Goal: Task Accomplishment & Management: Complete application form

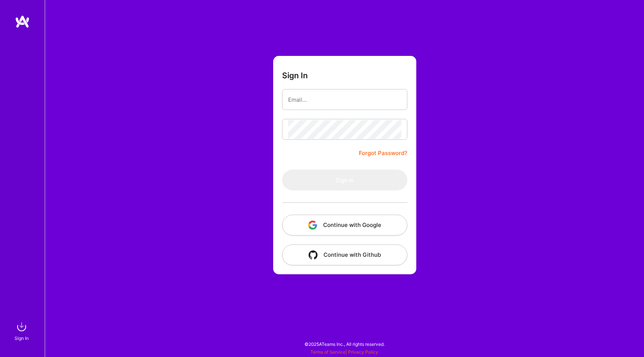
click at [350, 226] on button "Continue with Google" at bounding box center [344, 225] width 125 height 21
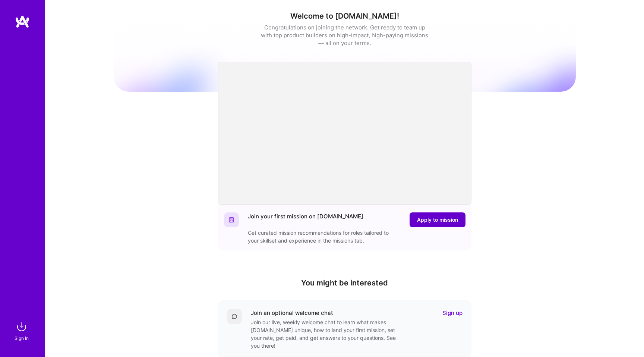
click at [442, 223] on span "Apply to mission" at bounding box center [437, 219] width 41 height 7
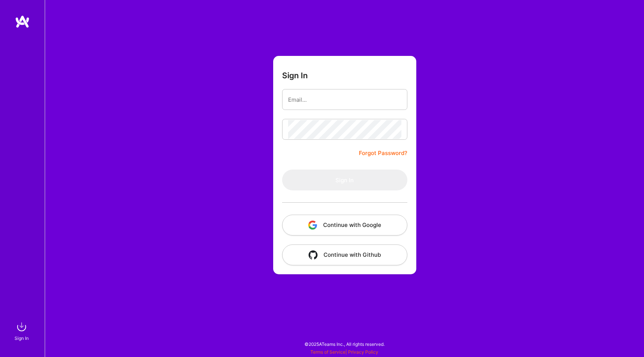
click at [22, 15] on img at bounding box center [22, 21] width 15 height 13
click at [346, 226] on button "Continue with Google" at bounding box center [344, 225] width 125 height 21
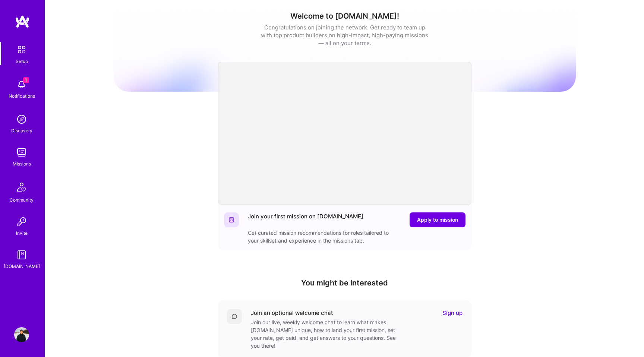
click at [19, 84] on img at bounding box center [21, 84] width 15 height 15
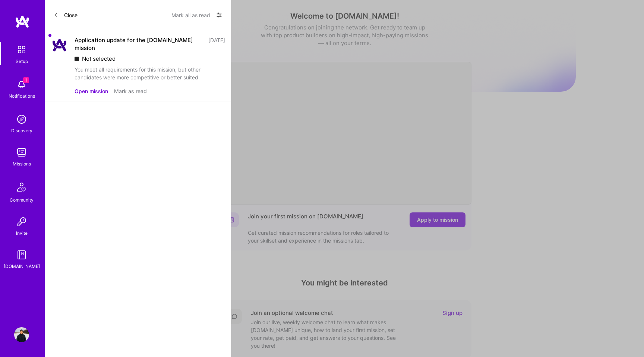
click at [133, 66] on div "You meet all requirements for this mission, but other candidates were more comp…" at bounding box center [150, 74] width 151 height 16
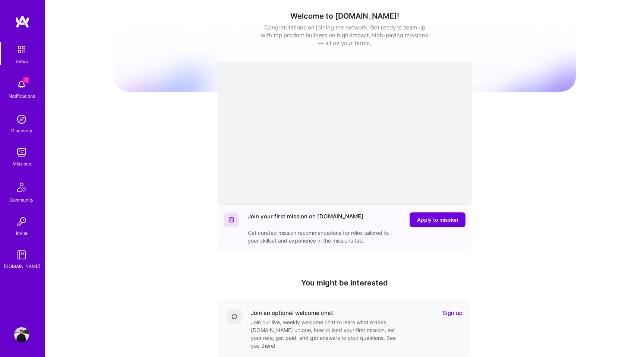
click at [22, 155] on img at bounding box center [21, 152] width 15 height 15
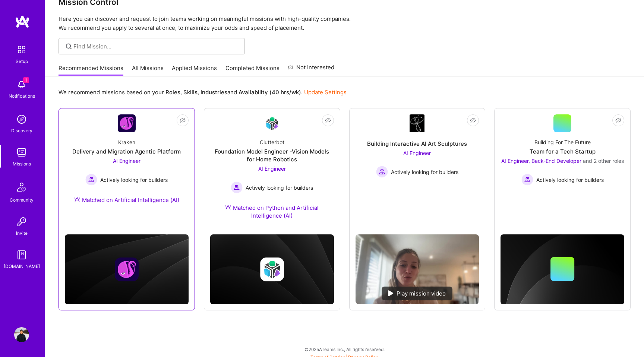
scroll to position [22, 0]
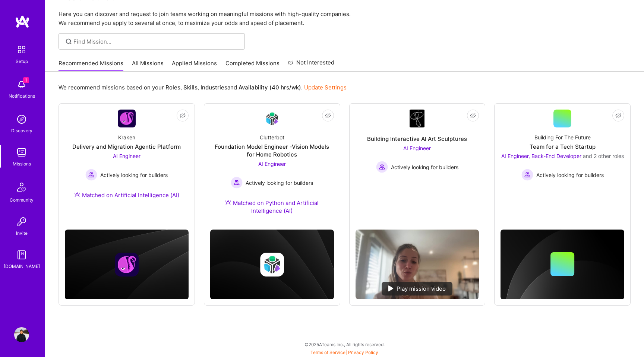
click at [186, 63] on link "Applied Missions" at bounding box center [194, 65] width 45 height 12
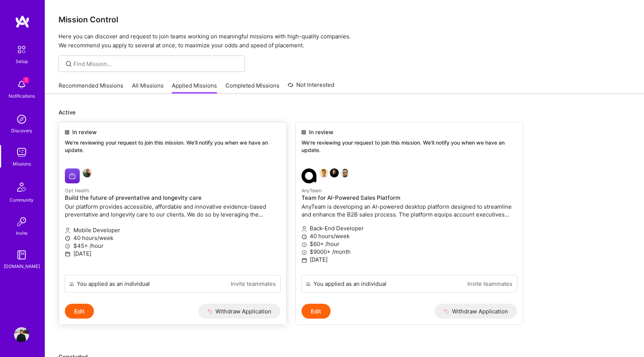
click at [85, 310] on button "Edit" at bounding box center [79, 311] width 29 height 15
click at [28, 86] on img at bounding box center [21, 84] width 15 height 15
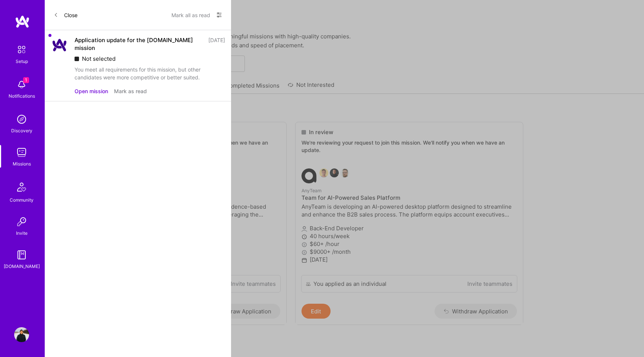
click at [335, 56] on div "1 Setup 1 Notifications Discovery Missions Community Invite [DOMAIN_NAME] Profi…" at bounding box center [322, 287] width 644 height 574
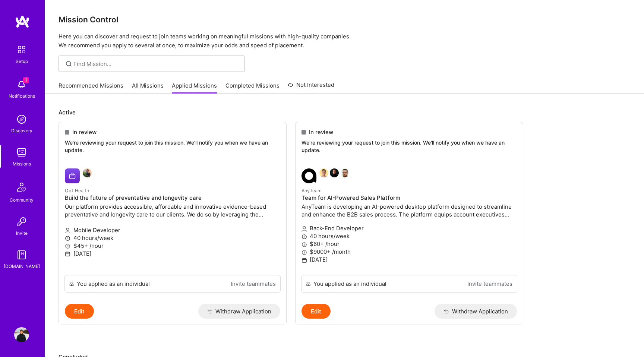
click at [91, 88] on link "Recommended Missions" at bounding box center [91, 88] width 65 height 12
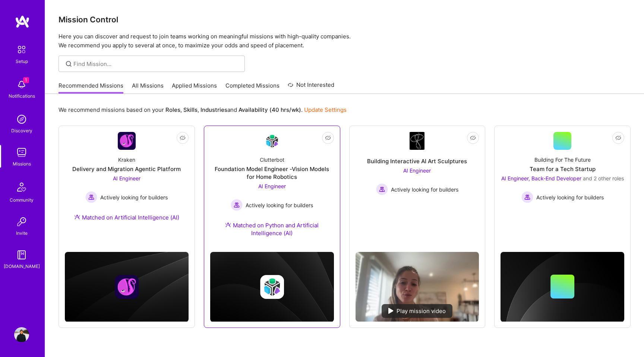
scroll to position [22, 0]
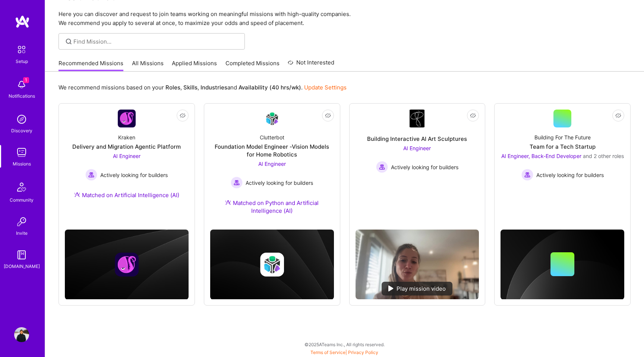
click at [149, 63] on link "All Missions" at bounding box center [148, 65] width 32 height 12
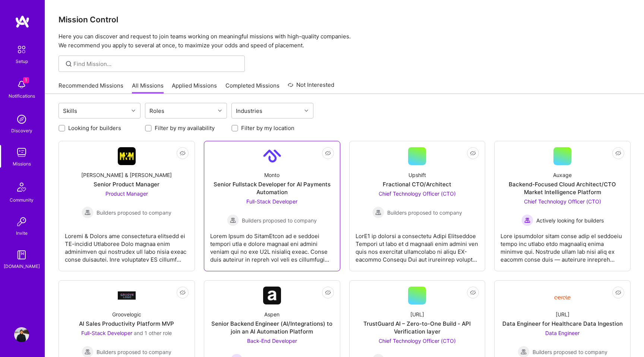
click at [275, 182] on div "Senior Fullstack Developer for AI Payments Automation" at bounding box center [272, 188] width 124 height 16
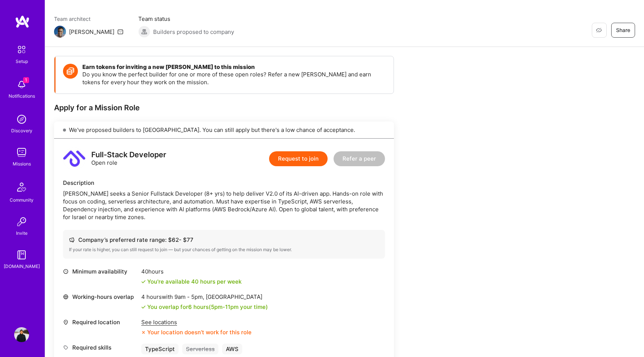
scroll to position [54, 0]
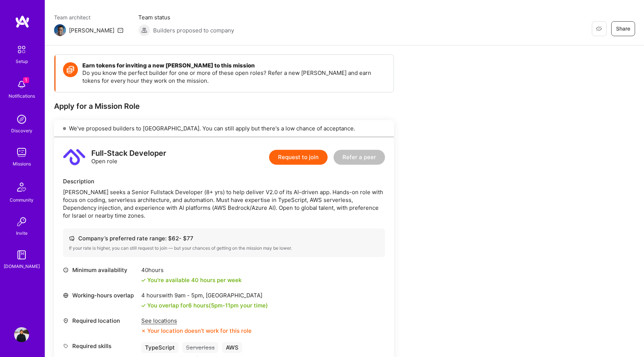
click at [71, 191] on div "[PERSON_NAME] seeks a Senior Fullstack Developer (8+ yrs) to help deliver V2.0 …" at bounding box center [224, 203] width 322 height 31
copy div "Monto"
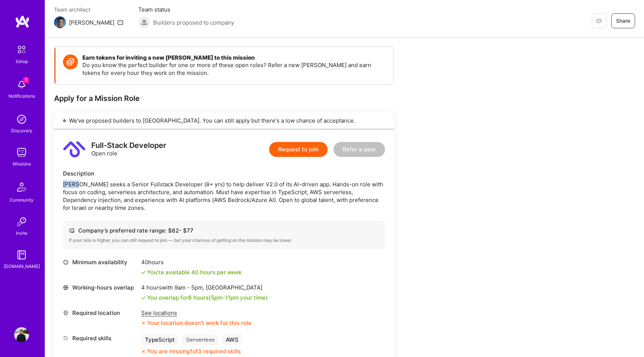
scroll to position [64, 0]
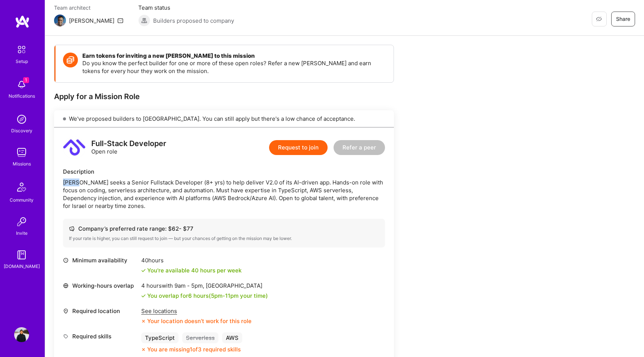
click at [312, 149] on button "Request to join" at bounding box center [298, 147] width 59 height 15
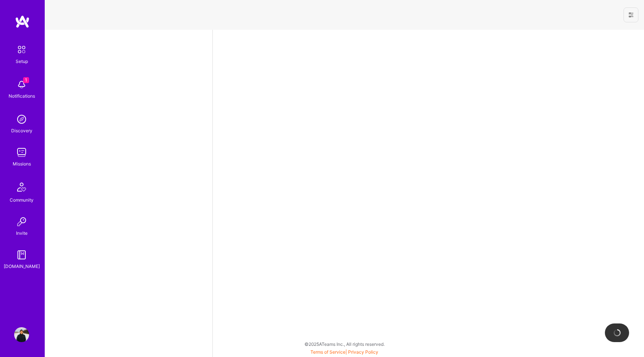
select select "JP"
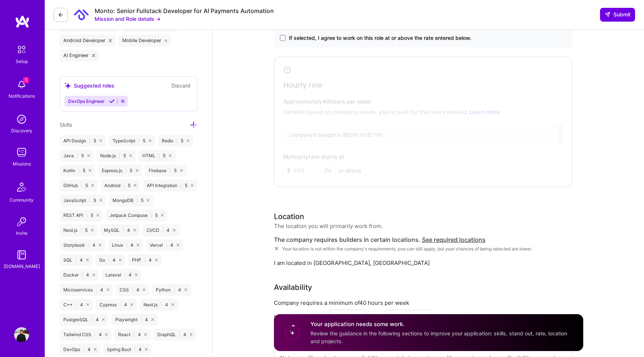
scroll to position [332, 0]
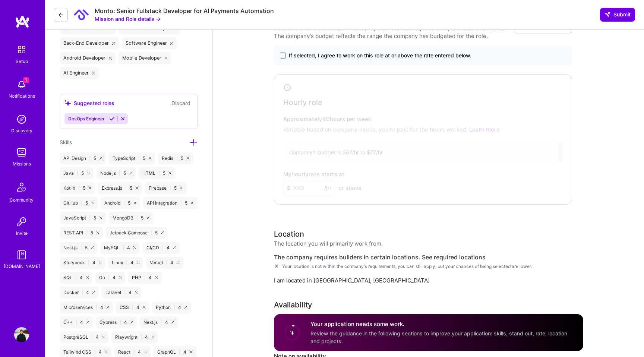
click at [194, 141] on icon at bounding box center [194, 143] width 8 height 8
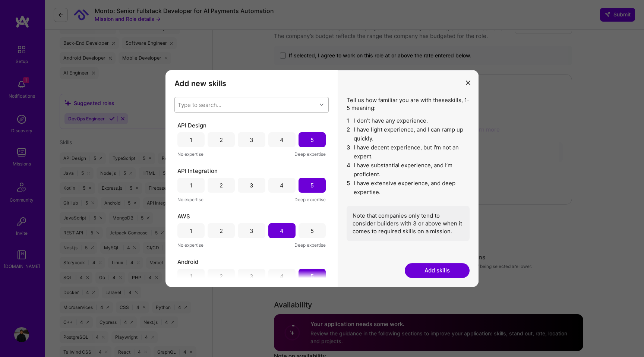
click at [208, 104] on div "Type to search..." at bounding box center [200, 105] width 44 height 8
type input "server"
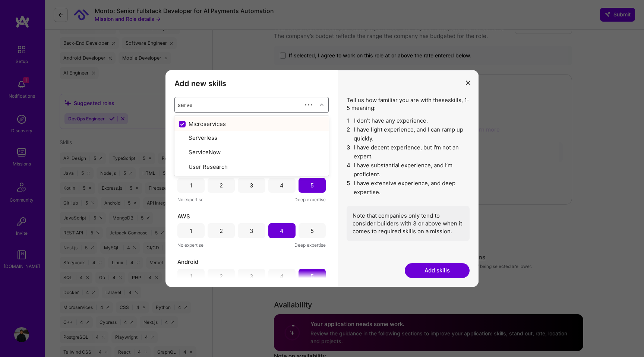
checkbox input "false"
click at [196, 124] on div "Serverless" at bounding box center [251, 124] width 145 height 8
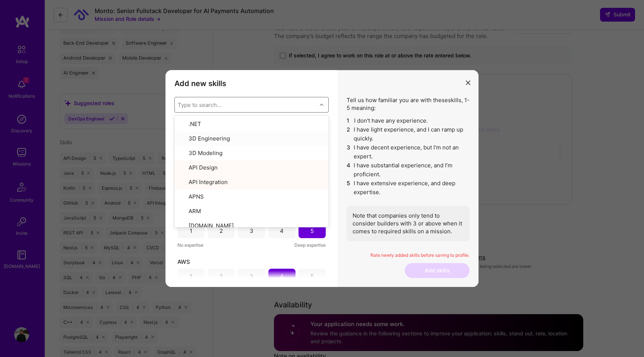
click at [284, 84] on h3 "Add new skills" at bounding box center [251, 83] width 154 height 9
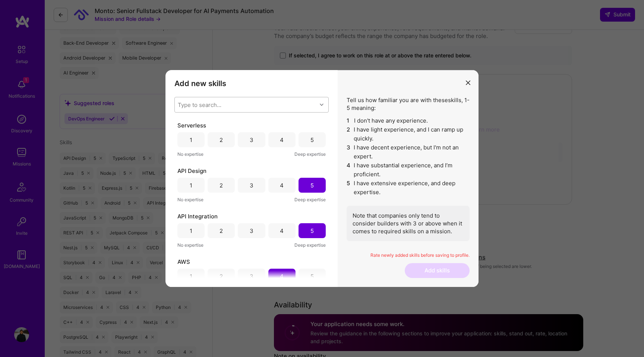
click at [282, 140] on div "4" at bounding box center [281, 139] width 27 height 15
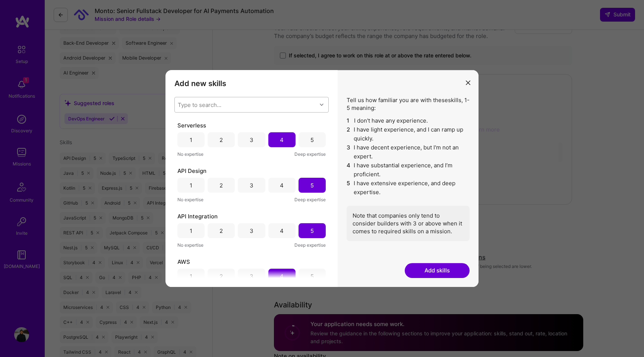
click at [441, 271] on button "Add skills" at bounding box center [437, 270] width 65 height 15
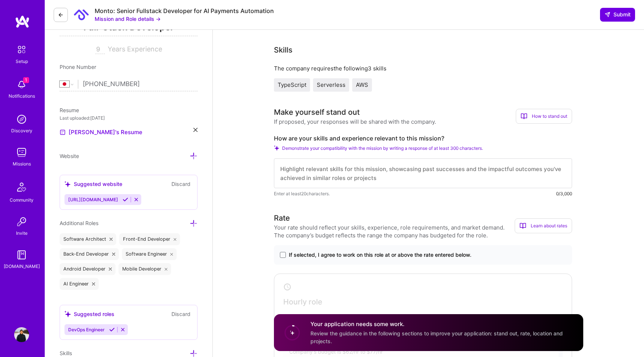
scroll to position [0, 0]
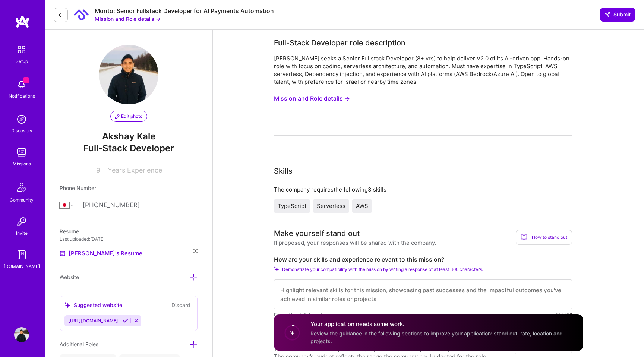
click at [321, 97] on button "Mission and Role details →" at bounding box center [312, 99] width 76 height 14
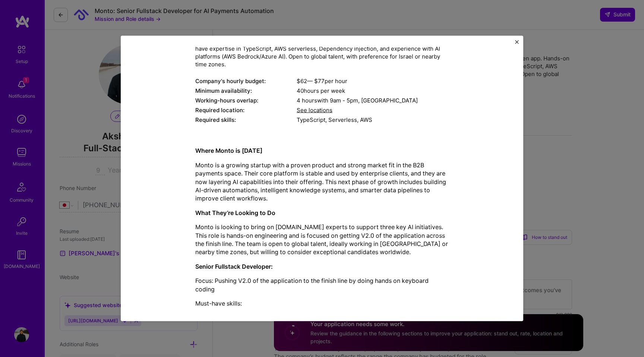
scroll to position [59, 0]
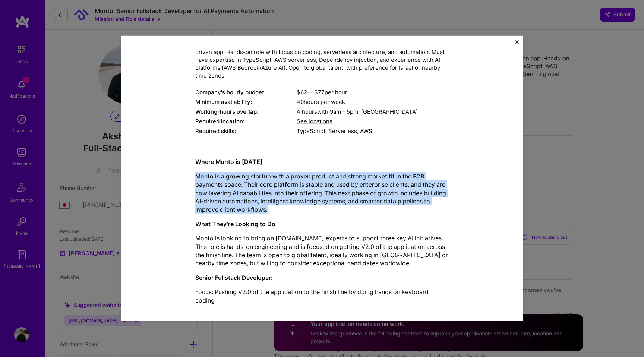
drag, startPoint x: 303, startPoint y: 217, endPoint x: 187, endPoint y: 175, distance: 123.6
click at [187, 175] on div "Mission Description and Role Details Full-Stack Developer role description [PER…" at bounding box center [322, 212] width 368 height 437
copy p "Monto is a growing startup with a proven product and strong market fit in the B…"
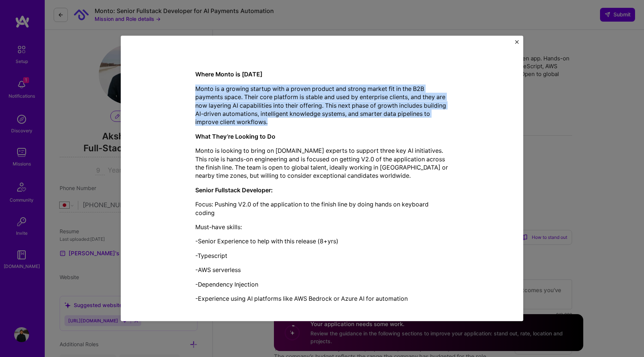
scroll to position [150, 0]
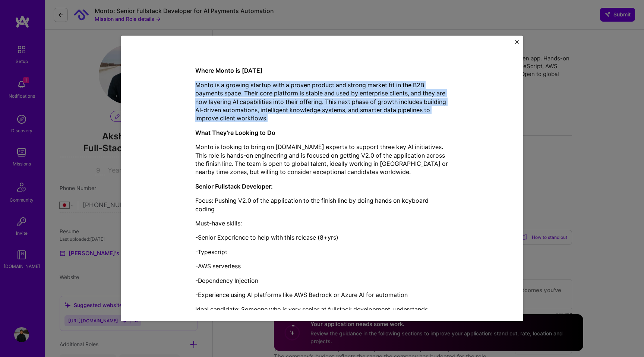
click at [196, 81] on p "Monto is a growing startup with a proven product and strong market fit in the B…" at bounding box center [321, 102] width 253 height 42
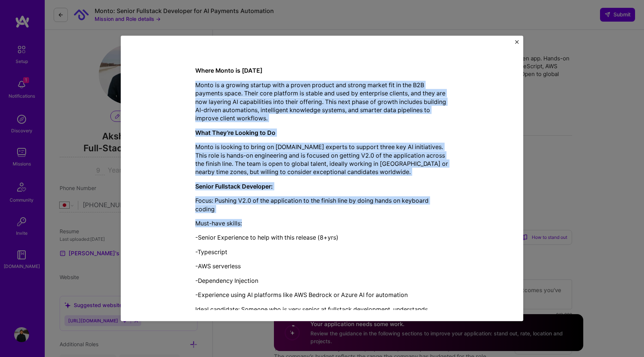
drag, startPoint x: 196, startPoint y: 81, endPoint x: 268, endPoint y: 226, distance: 161.2
click at [268, 226] on div "Where Monto is [DATE] Monto is a growing startup with a proven product and stro…" at bounding box center [321, 193] width 253 height 255
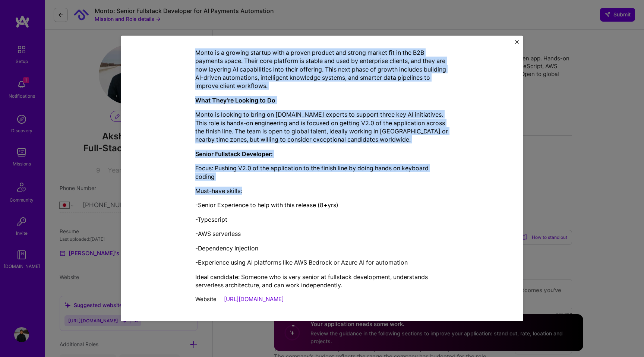
scroll to position [186, 0]
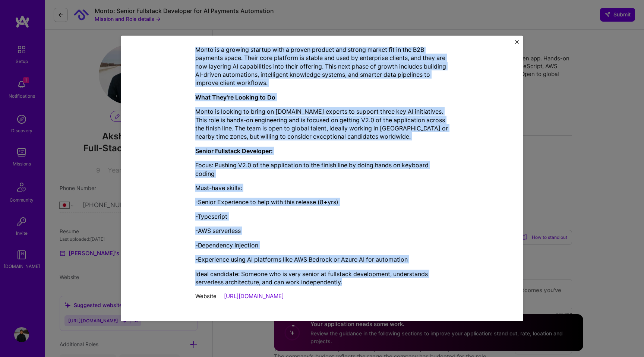
click at [347, 283] on p "Ideal candidate: Someone who is very senior at fullstack development, understan…" at bounding box center [321, 278] width 253 height 17
copy div "Lorem ip d sitamet consect adip e seddoe tempori utl etdolo magnaa eni ad min V…"
click at [307, 296] on div "Website [URL][DOMAIN_NAME]" at bounding box center [321, 296] width 253 height 8
copy div "Lorem ip d sitamet consect adip e seddoe tempori utl etdolo magnaa eni ad min V…"
click at [515, 42] on img "Close" at bounding box center [517, 42] width 4 height 4
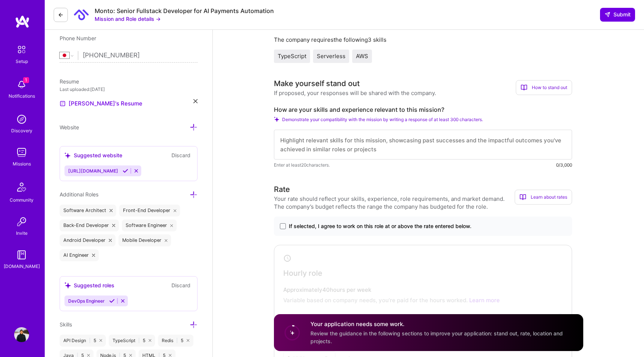
scroll to position [159, 0]
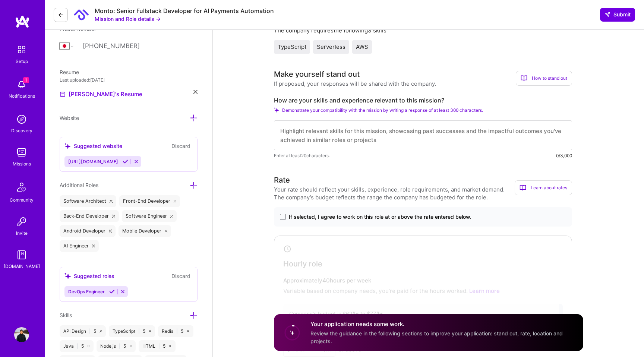
click at [351, 100] on label "How are your skills and experience relevant to this mission?" at bounding box center [423, 101] width 298 height 8
copy label "How are your skills and experience relevant to this mission?"
click at [327, 131] on textarea at bounding box center [423, 135] width 298 height 30
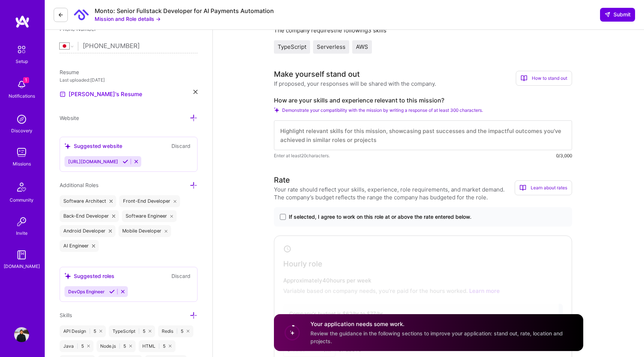
paste textarea "I have over 9 years of experience building and scaling full-stack systems acros…"
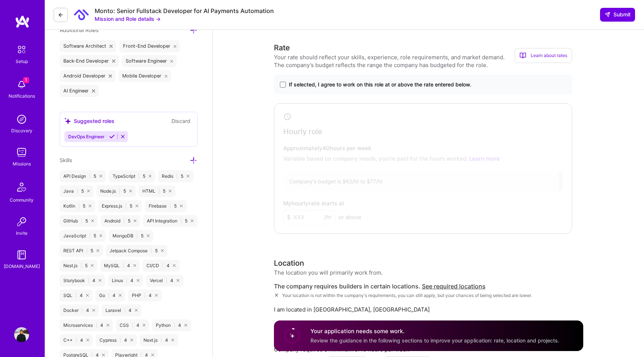
scroll to position [344, 0]
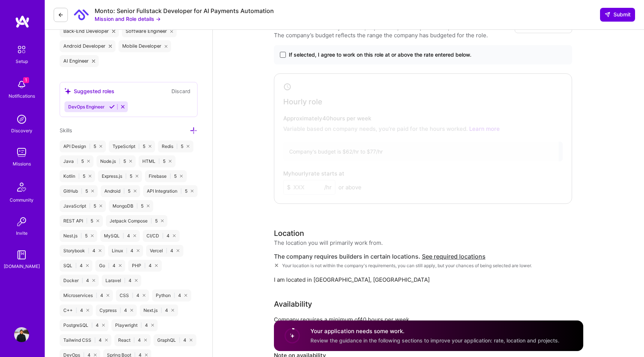
type textarea "I have over 9 years of experience building and scaling full-stack systems acros…"
click at [283, 54] on span at bounding box center [283, 55] width 6 height 6
click at [0, 0] on input "If selected, I agree to work on this role at or above the rate entered below." at bounding box center [0, 0] width 0 height 0
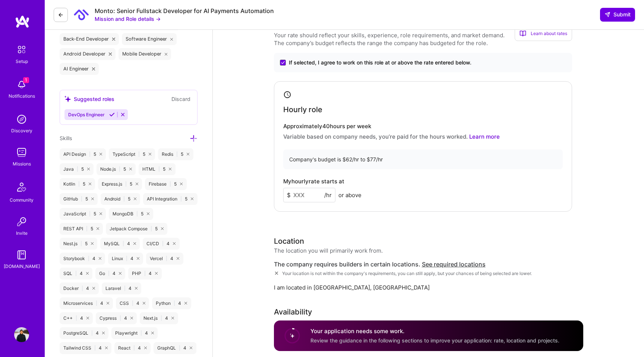
scroll to position [332, 0]
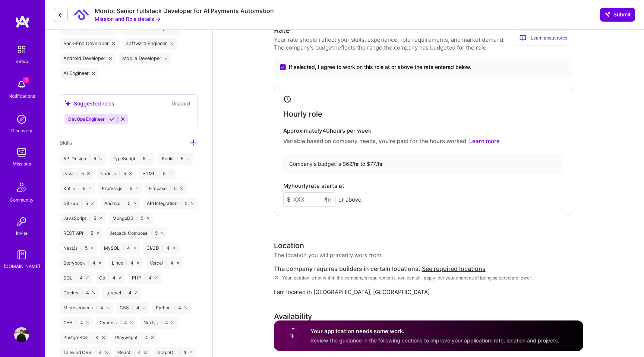
click at [303, 196] on input at bounding box center [309, 199] width 52 height 15
click at [298, 200] on input "50" at bounding box center [309, 199] width 52 height 15
type input "48"
click at [381, 201] on div "My hourly rate starts at $ 48 /hr or above" at bounding box center [423, 195] width 280 height 24
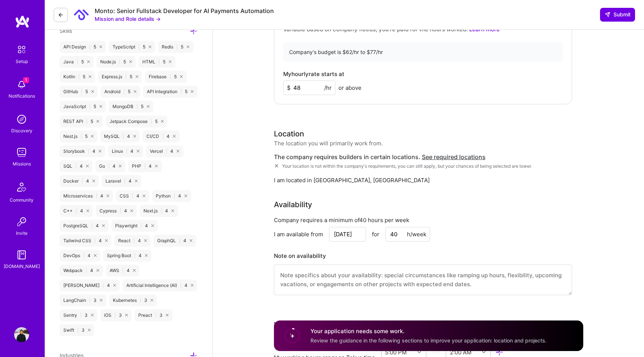
scroll to position [445, 0]
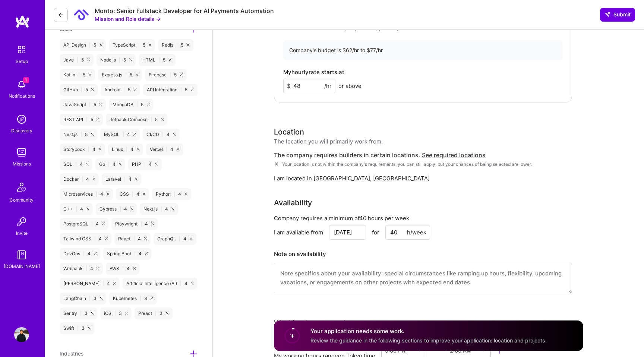
click at [440, 154] on span "See required locations" at bounding box center [454, 154] width 64 height 7
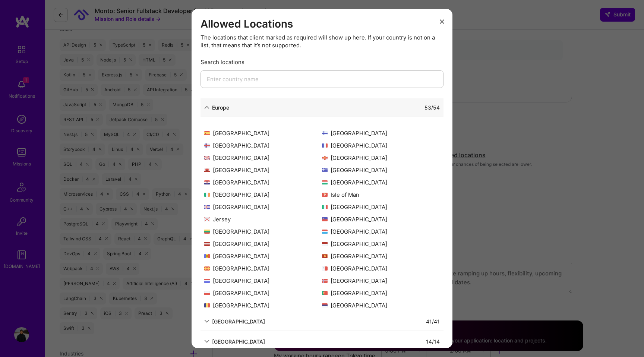
scroll to position [146, 0]
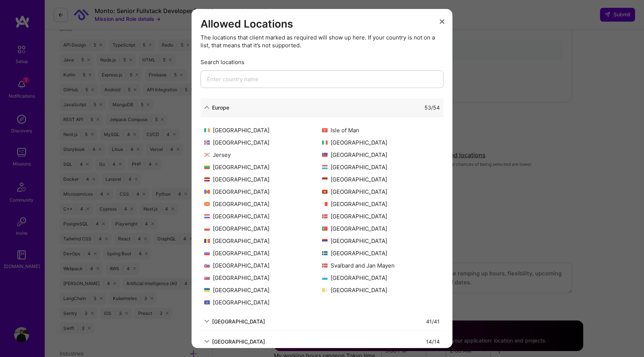
click at [558, 98] on div "Allowed Locations The locations that client marked as required will show up her…" at bounding box center [322, 178] width 644 height 357
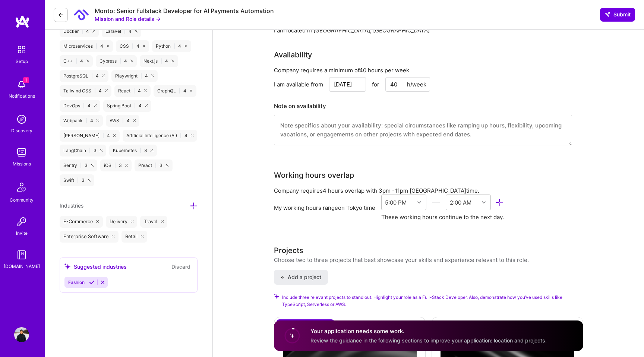
scroll to position [599, 0]
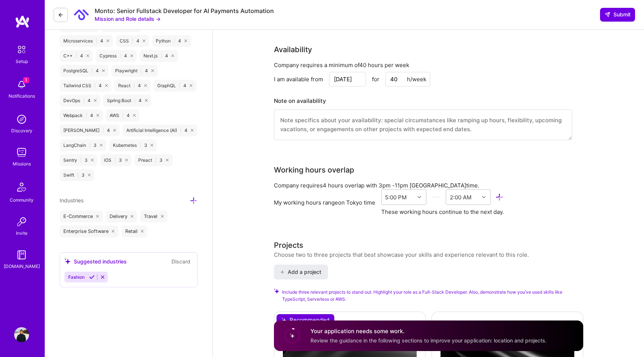
click at [345, 77] on input "[DATE]" at bounding box center [347, 79] width 37 height 15
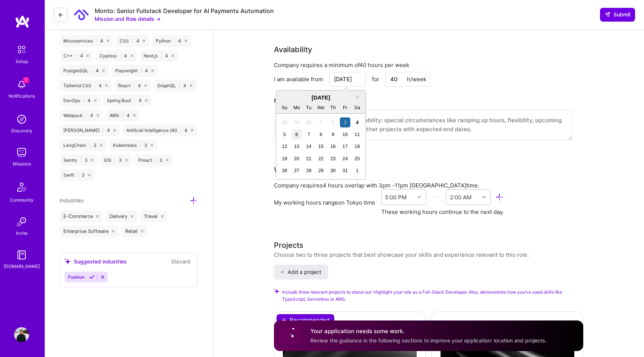
click at [297, 133] on div "6" at bounding box center [297, 134] width 10 height 10
type input "[DATE]"
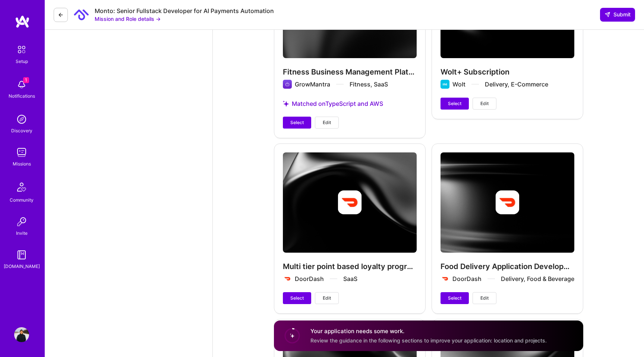
scroll to position [969, 0]
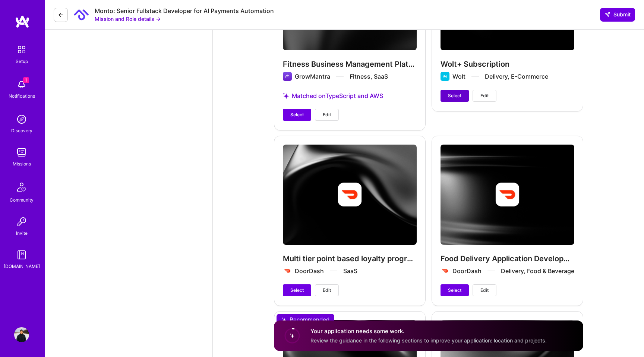
click at [455, 95] on span "Select" at bounding box center [454, 95] width 13 height 7
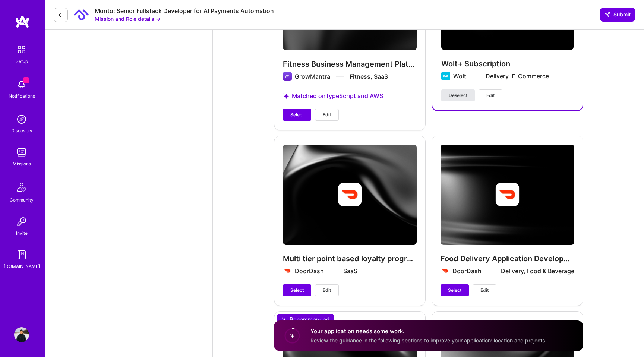
click at [455, 95] on span "Deselect" at bounding box center [458, 95] width 19 height 7
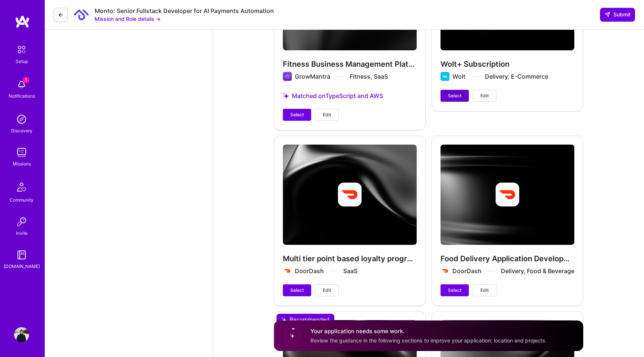
click at [451, 97] on span "Select" at bounding box center [454, 95] width 13 height 7
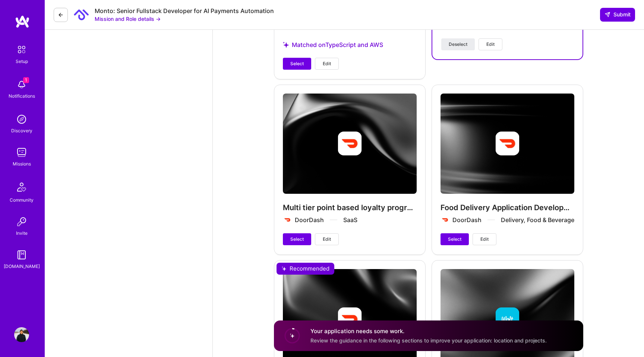
scroll to position [1084, 0]
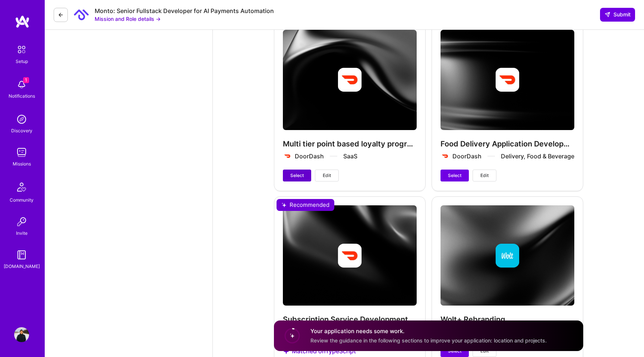
click at [296, 174] on span "Select" at bounding box center [296, 175] width 13 height 7
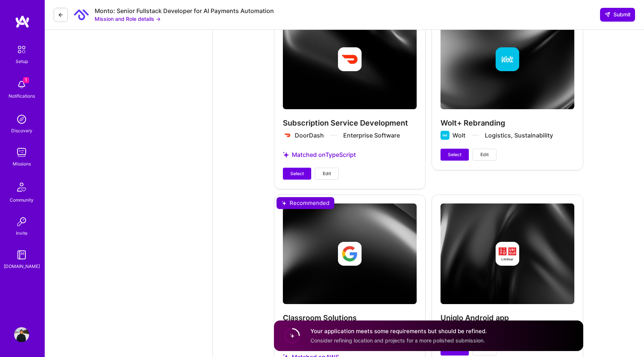
scroll to position [1283, 0]
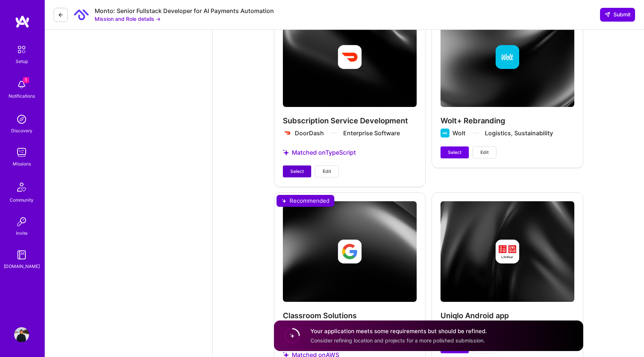
click at [293, 175] on span "Select" at bounding box center [296, 171] width 13 height 7
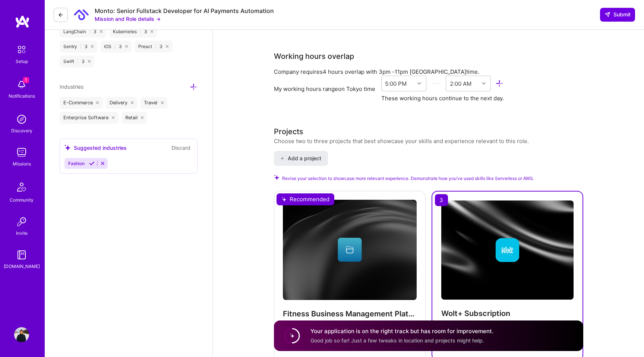
scroll to position [712, 0]
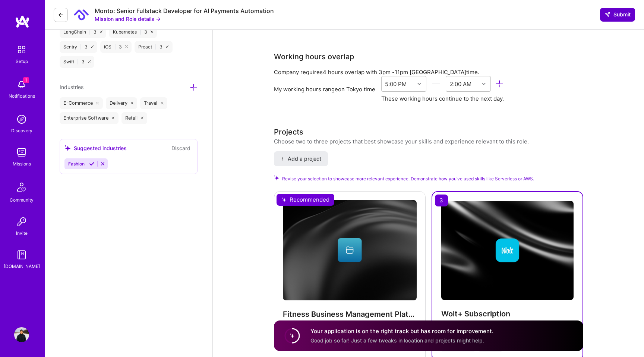
click at [615, 13] on span "Submit" at bounding box center [618, 14] width 26 height 7
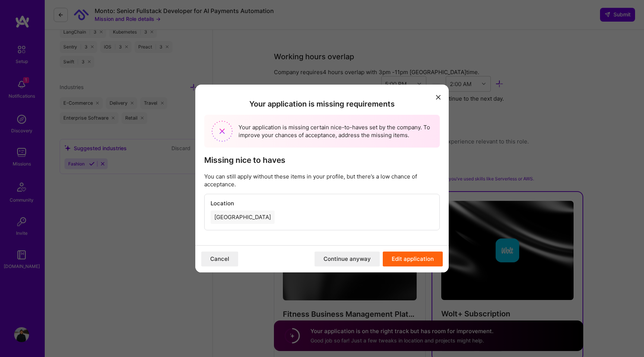
click at [358, 259] on button "Continue anyway" at bounding box center [347, 259] width 65 height 15
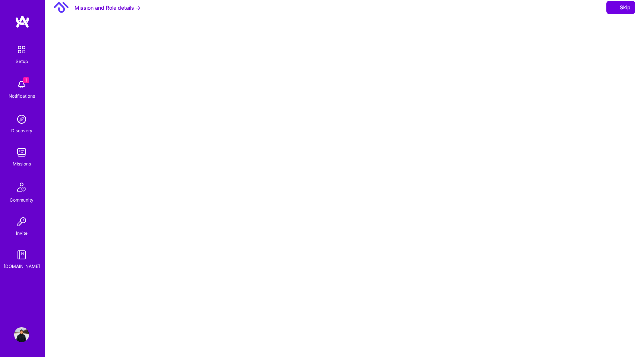
select select "JP"
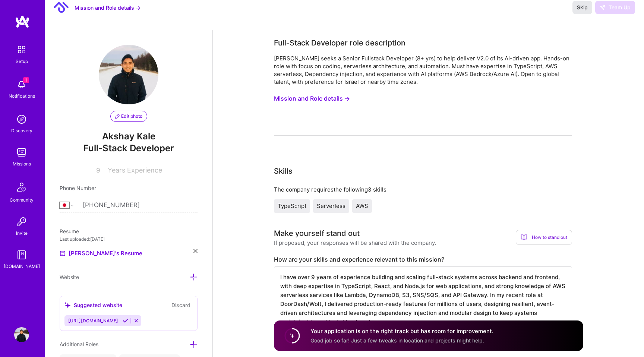
click at [581, 11] on span "Skip" at bounding box center [582, 7] width 11 height 7
click at [24, 148] on img at bounding box center [21, 152] width 15 height 15
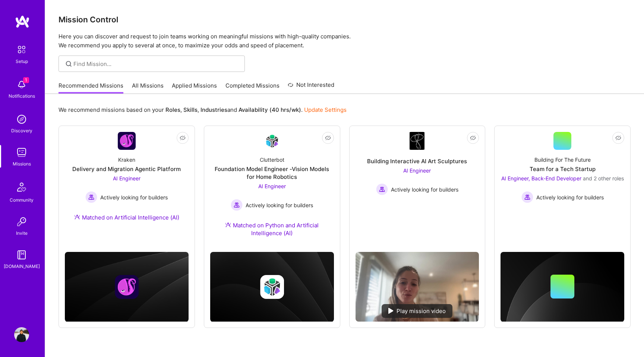
click at [138, 88] on link "All Missions" at bounding box center [148, 88] width 32 height 12
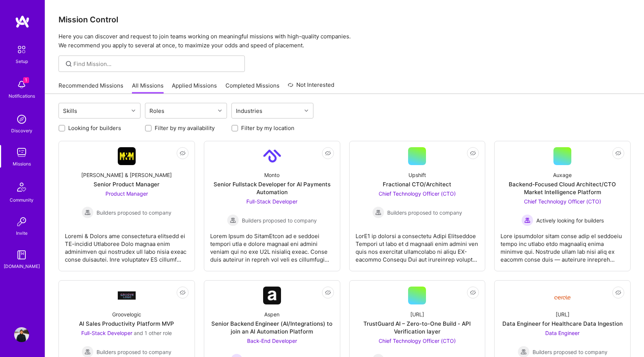
click at [91, 126] on label "Looking for builders" at bounding box center [94, 128] width 53 height 8
click at [65, 126] on input "Looking for builders" at bounding box center [62, 128] width 5 height 5
checkbox input "true"
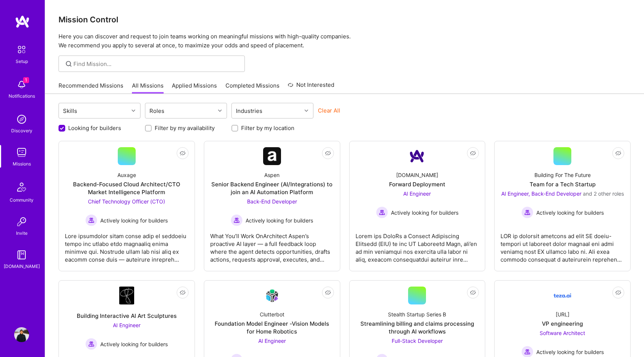
click at [182, 88] on link "Applied Missions" at bounding box center [194, 88] width 45 height 12
click at [273, 174] on div "Aspen" at bounding box center [271, 175] width 15 height 8
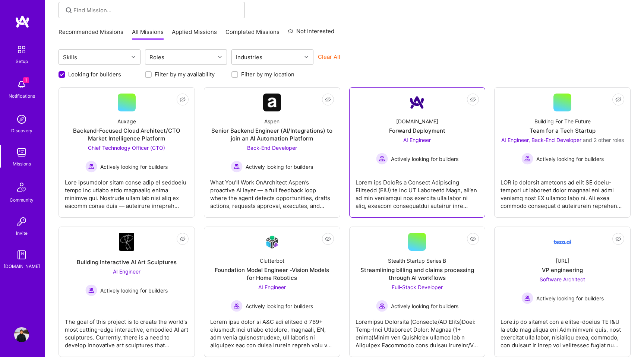
scroll to position [120, 0]
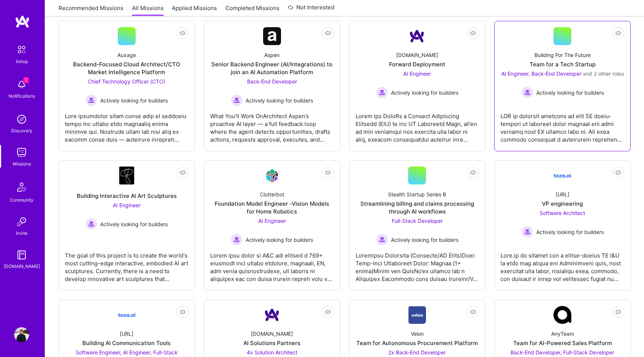
click at [590, 78] on div "AI Engineer, Back-End Developer and 2 other roles" at bounding box center [562, 74] width 123 height 8
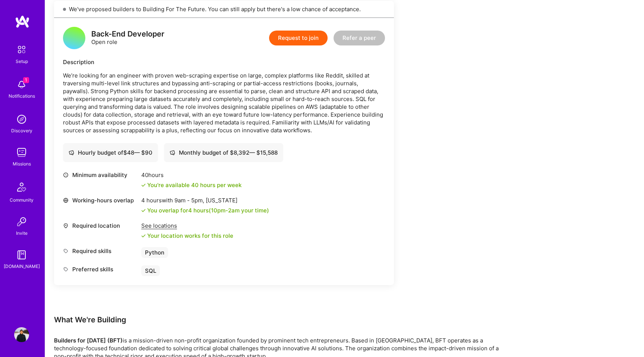
scroll to position [942, 0]
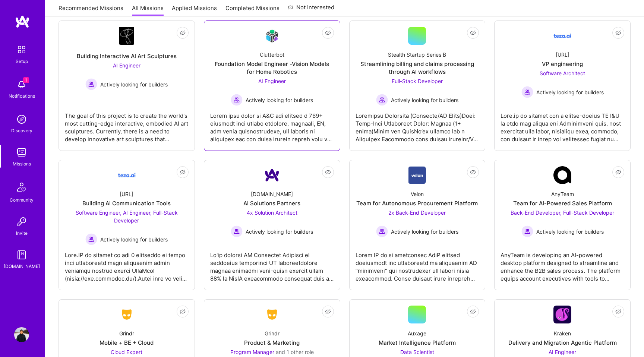
scroll to position [268, 0]
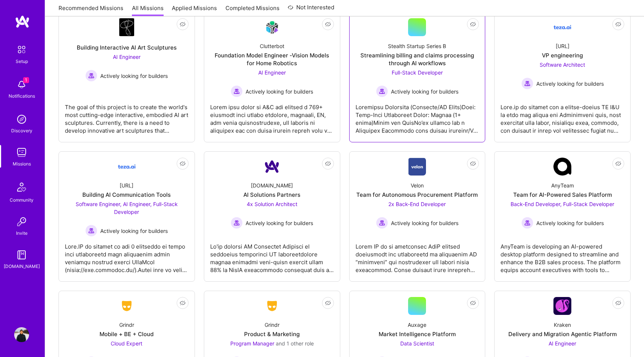
click at [458, 59] on div "Streamlining billing and claims processing through AI workflows" at bounding box center [418, 59] width 124 height 16
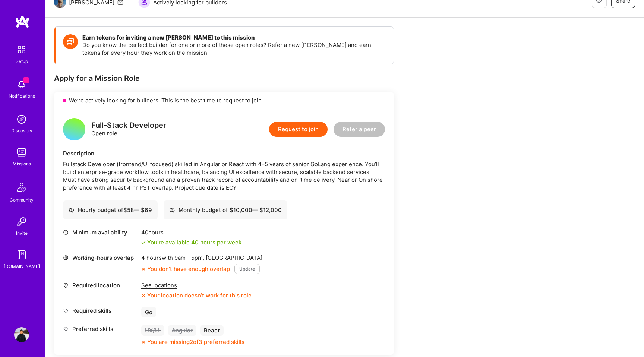
scroll to position [83, 0]
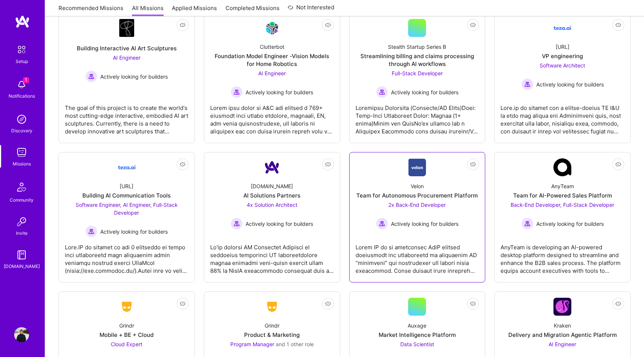
scroll to position [269, 0]
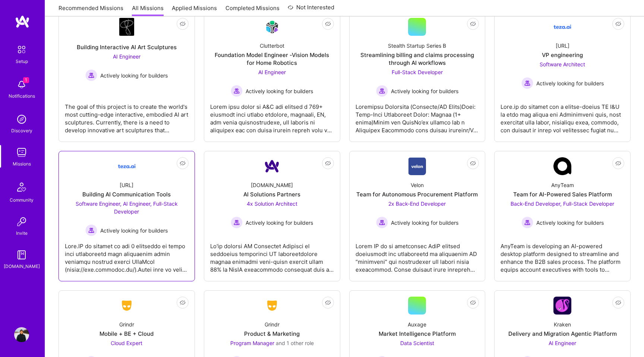
click at [139, 188] on div "[URL] Building AI Communication Tools Software Engineer, AI Engineer, Full-Stac…" at bounding box center [127, 205] width 124 height 61
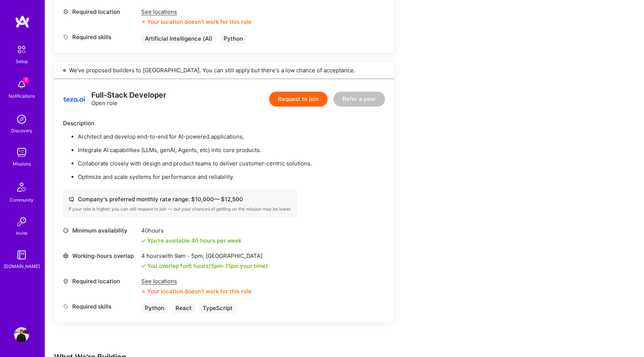
scroll to position [677, 0]
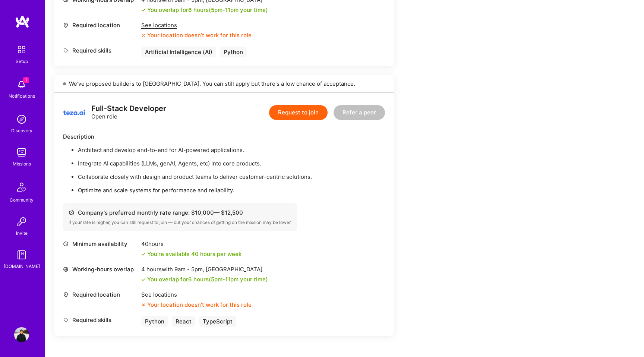
click at [296, 114] on button "Request to join" at bounding box center [298, 112] width 59 height 15
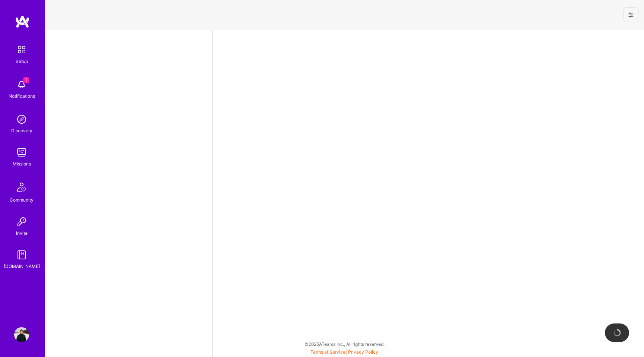
select select "JP"
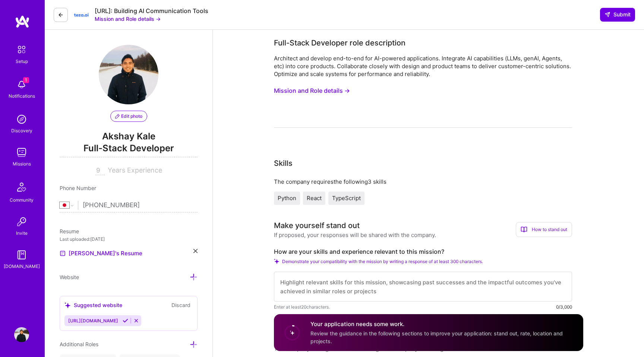
click at [338, 89] on button "Mission and Role details →" at bounding box center [312, 91] width 76 height 14
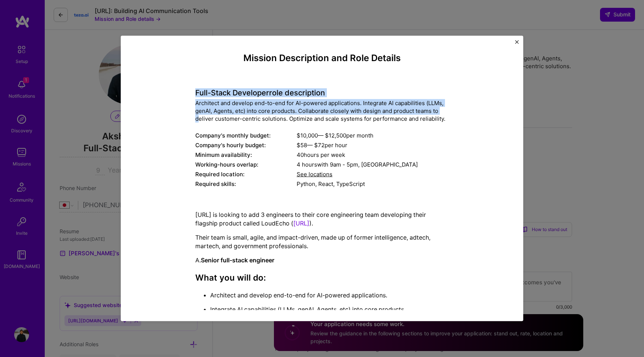
drag, startPoint x: 194, startPoint y: 93, endPoint x: 435, endPoint y: 114, distance: 242.1
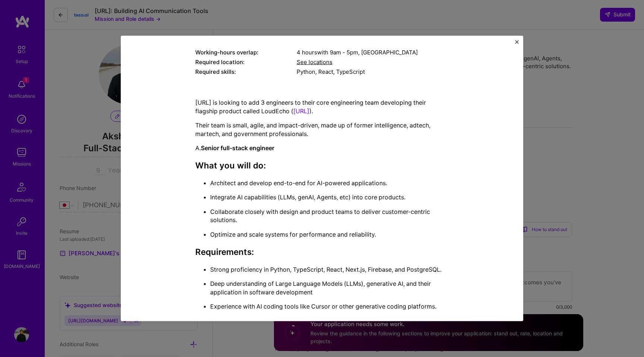
scroll to position [112, 0]
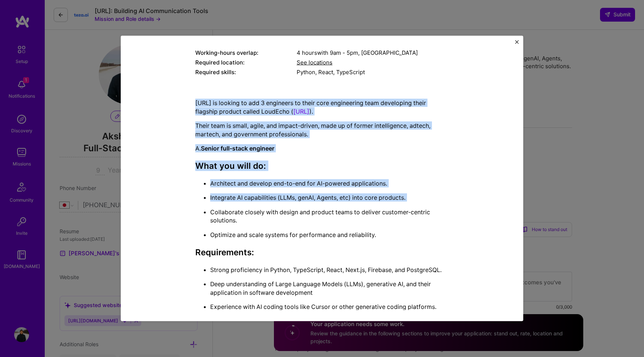
drag, startPoint x: 195, startPoint y: 101, endPoint x: 292, endPoint y: 205, distance: 142.4
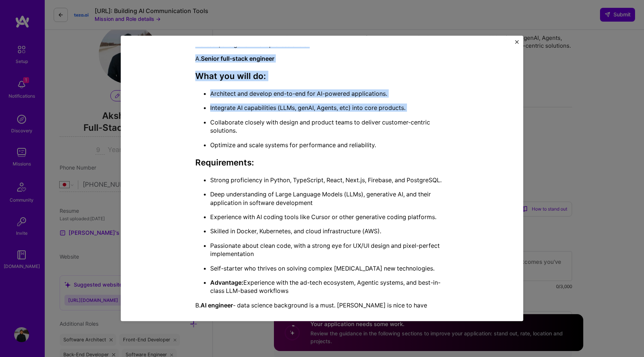
scroll to position [187, 0]
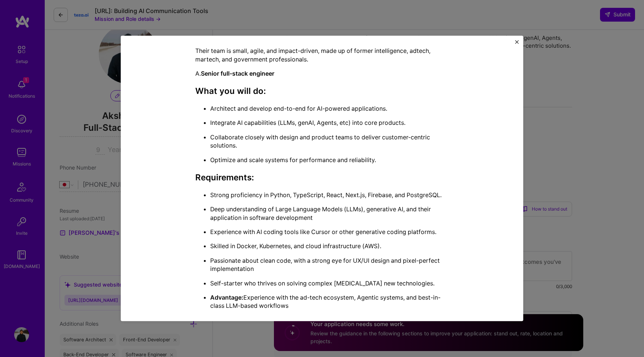
click at [270, 152] on ul "Architect and develop end-to-end for AI-powered applications. Integrate AI capa…" at bounding box center [321, 134] width 253 height 60
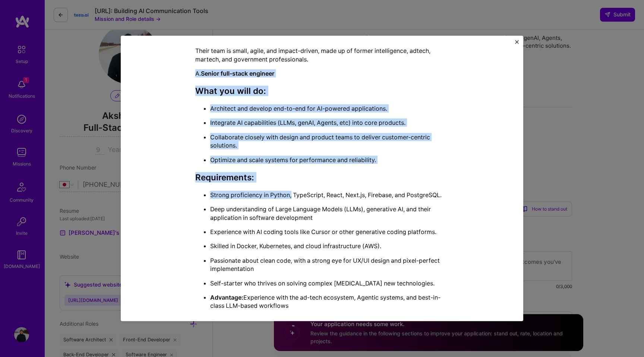
drag, startPoint x: 195, startPoint y: 74, endPoint x: 292, endPoint y: 192, distance: 152.8
click at [292, 192] on div "[URL] is looking to add 3 engineers to their core engineering team developing t…" at bounding box center [321, 322] width 253 height 596
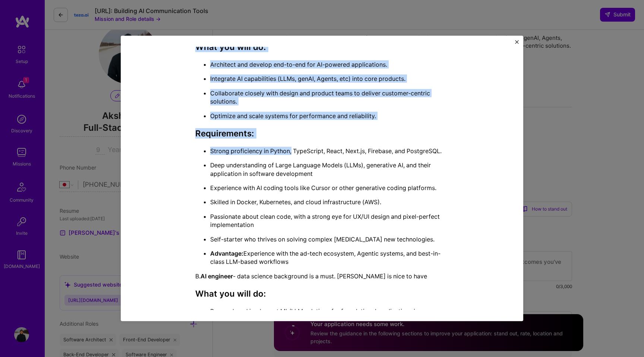
scroll to position [237, 0]
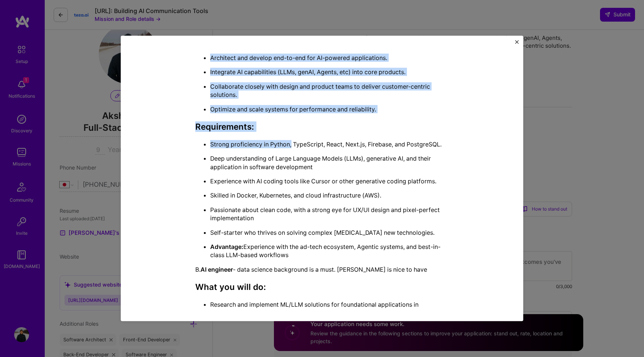
click at [296, 259] on p "Advantage: Experience with the ad-tech ecosystem, Agentic systems, and best-in-…" at bounding box center [329, 251] width 239 height 17
copy div "A. Senior full-stack engineer What you will do: Architect and develop end-to-en…"
click at [517, 42] on img "Close" at bounding box center [517, 42] width 4 height 4
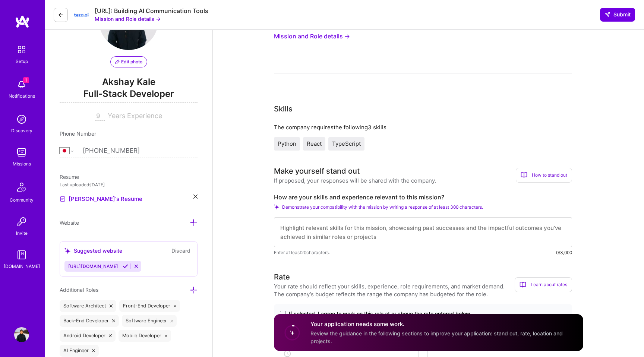
scroll to position [55, 0]
click at [314, 196] on label "How are your skills and experience relevant to this mission?" at bounding box center [423, 197] width 298 height 8
copy label "How are your skills and experience relevant to this mission?"
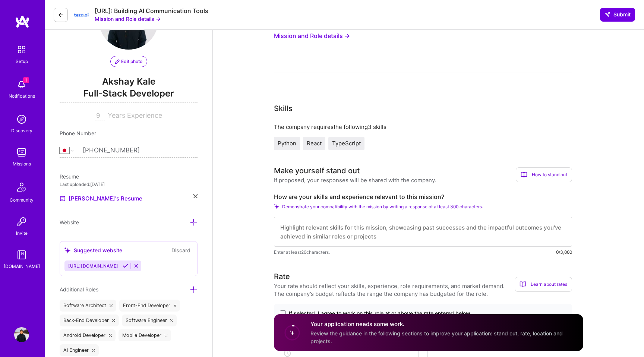
click at [337, 230] on textarea at bounding box center [423, 232] width 298 height 30
paste textarea "I have 9+ years of full-stack experience with Python, TypeScript, React, Next.j…"
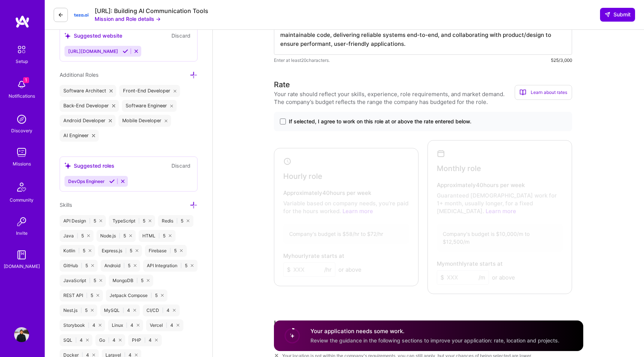
scroll to position [286, 0]
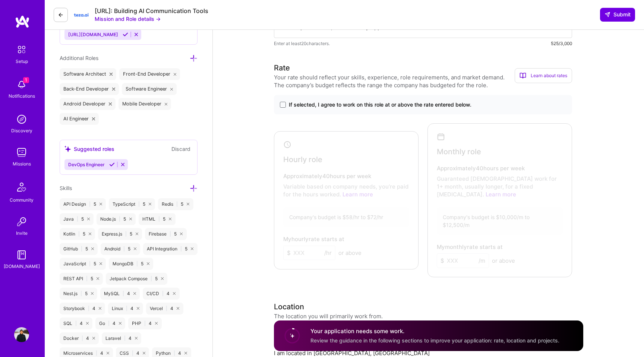
type textarea "I have 9+ years of full-stack experience with Python, TypeScript, React, Next.j…"
click at [284, 108] on label "If selected, I agree to work on this role at or above the rate entered below." at bounding box center [423, 104] width 286 height 7
click at [0, 0] on input "If selected, I agree to work on this role at or above the rate entered below." at bounding box center [0, 0] width 0 height 0
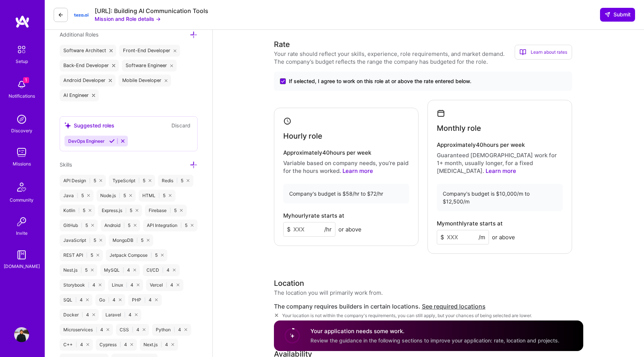
scroll to position [311, 0]
click at [301, 221] on input at bounding box center [309, 228] width 52 height 15
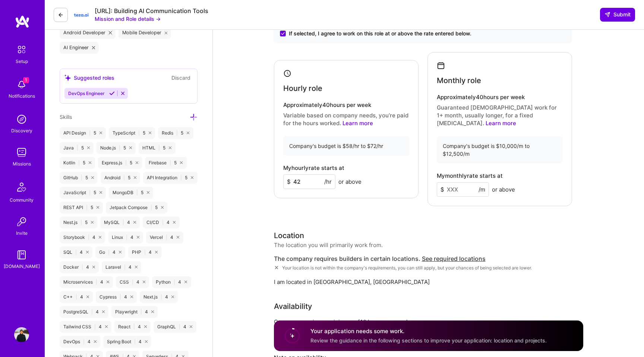
scroll to position [366, 0]
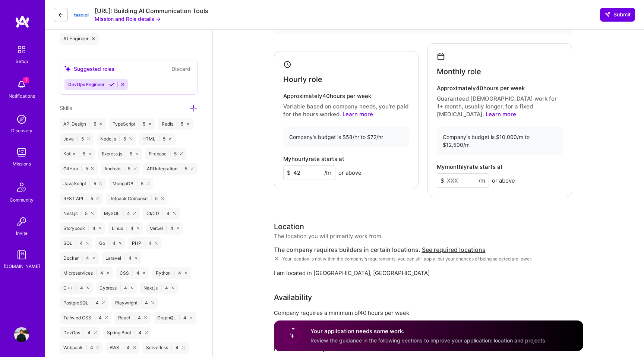
type input "42"
click at [459, 173] on input at bounding box center [463, 180] width 52 height 15
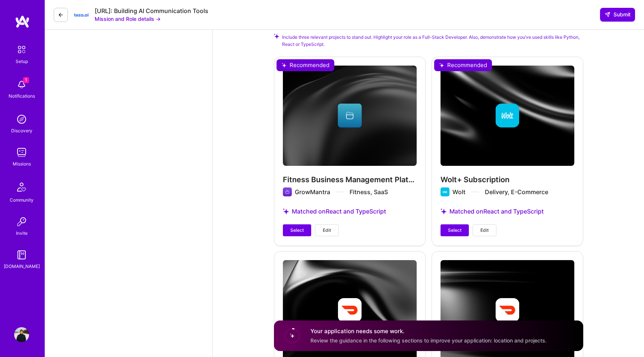
scroll to position [888, 0]
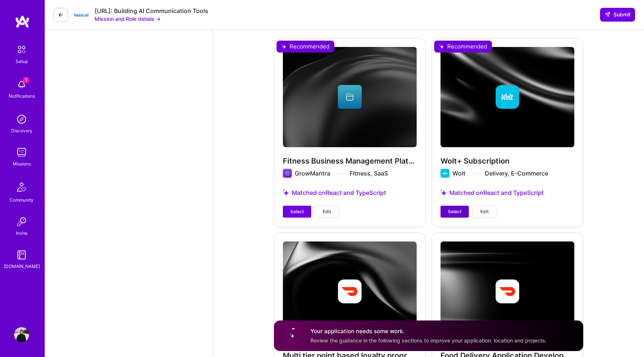
type input "6000"
click at [456, 208] on span "Select" at bounding box center [454, 211] width 13 height 7
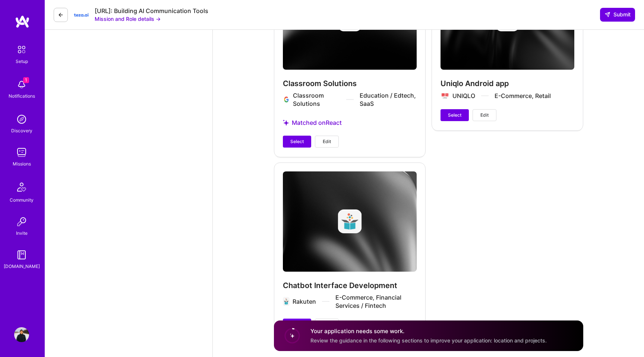
scroll to position [1539, 0]
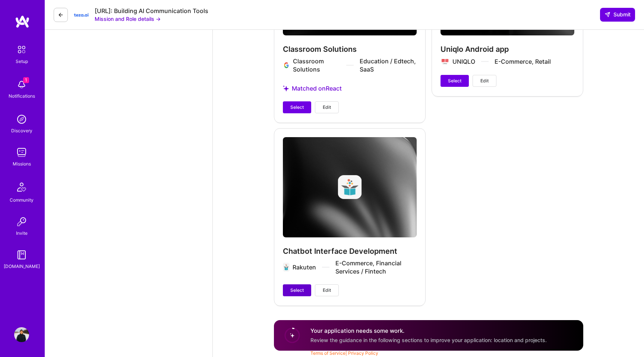
click at [299, 285] on button "Select" at bounding box center [297, 290] width 28 height 12
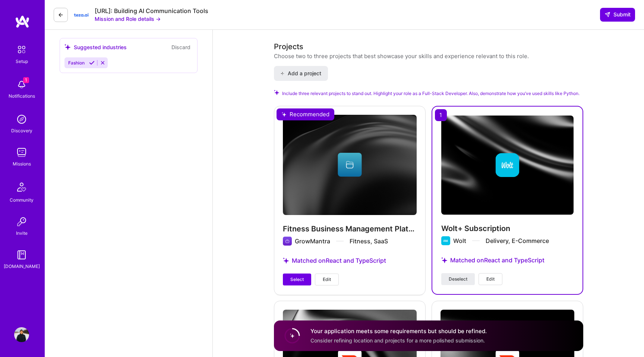
scroll to position [819, 0]
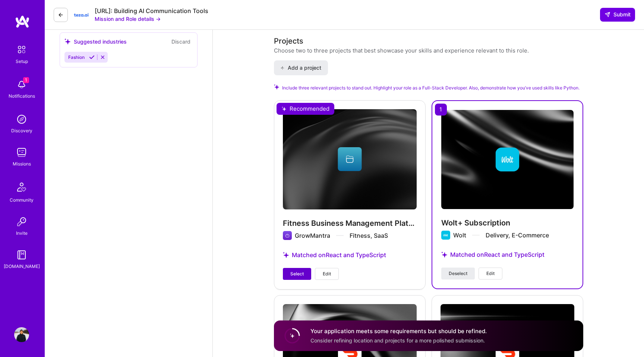
click at [293, 271] on span "Select" at bounding box center [296, 274] width 13 height 7
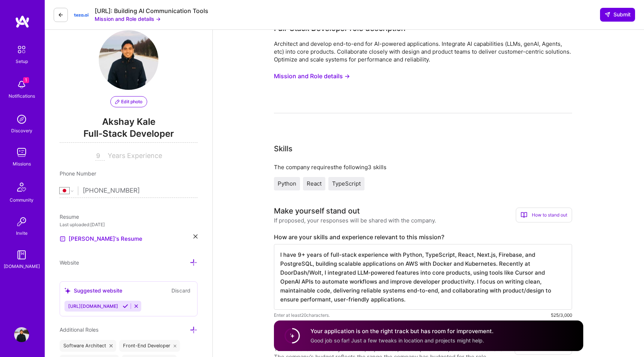
scroll to position [0, 0]
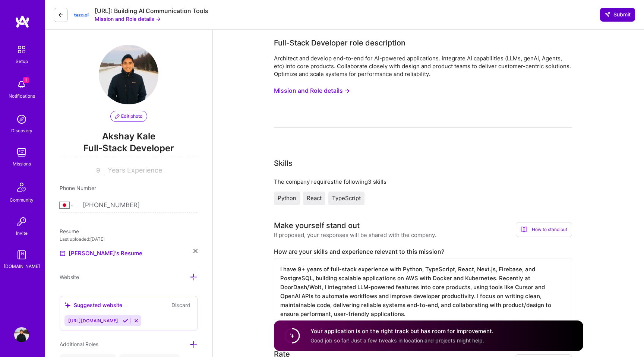
click at [617, 10] on button "Submit" at bounding box center [617, 14] width 35 height 13
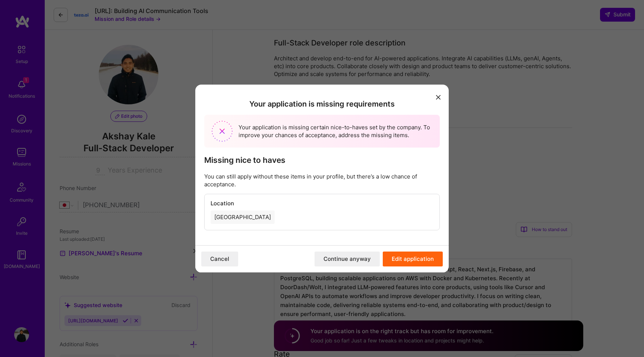
click at [340, 258] on button "Continue anyway" at bounding box center [347, 259] width 65 height 15
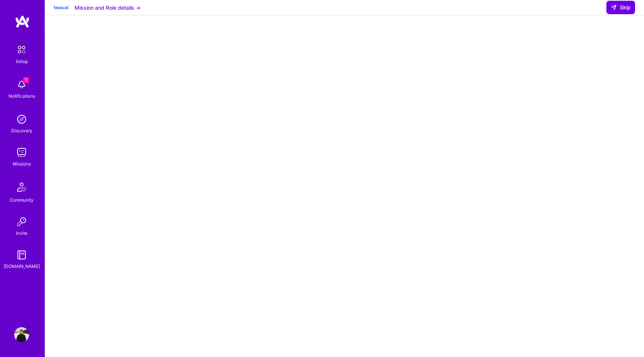
click at [20, 154] on img at bounding box center [21, 152] width 15 height 15
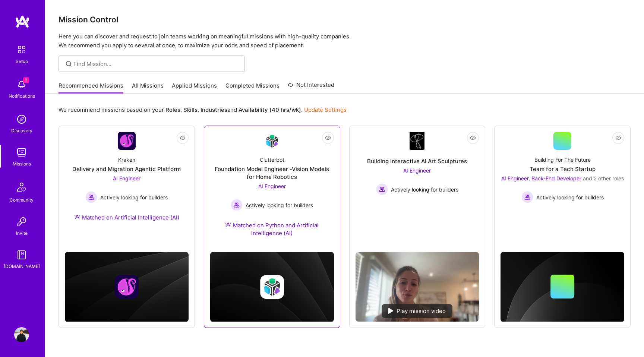
scroll to position [22, 0]
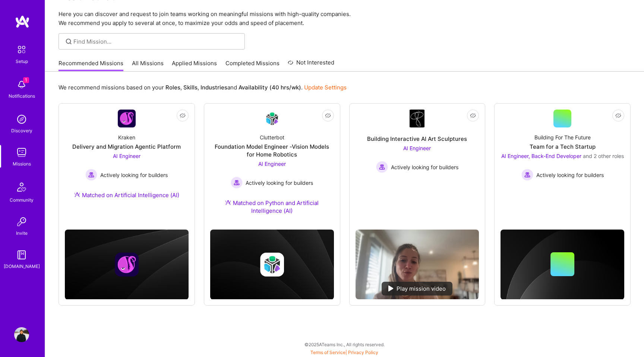
click at [179, 64] on link "Applied Missions" at bounding box center [194, 65] width 45 height 12
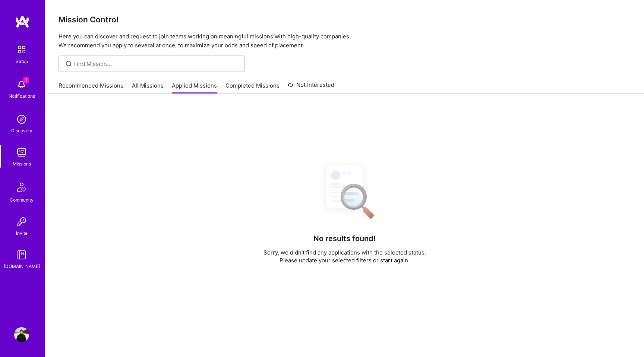
click at [147, 82] on link "All Missions" at bounding box center [148, 88] width 32 height 12
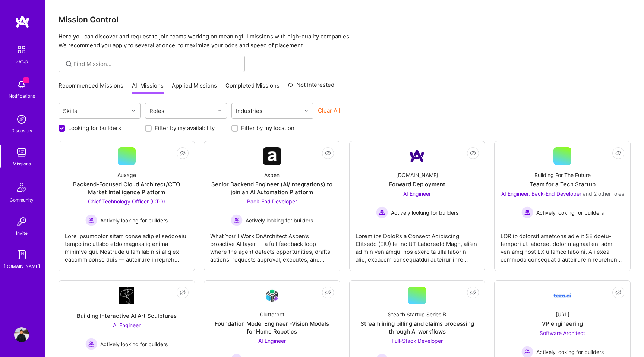
click at [185, 130] on label "Filter by my availability" at bounding box center [185, 128] width 60 height 8
click at [152, 130] on input "Filter by my availability" at bounding box center [149, 128] width 5 height 5
click at [185, 130] on label "Filter by my availability" at bounding box center [185, 128] width 60 height 8
click at [152, 130] on input "Filter by my availability" at bounding box center [149, 128] width 7 height 7
checkbox input "false"
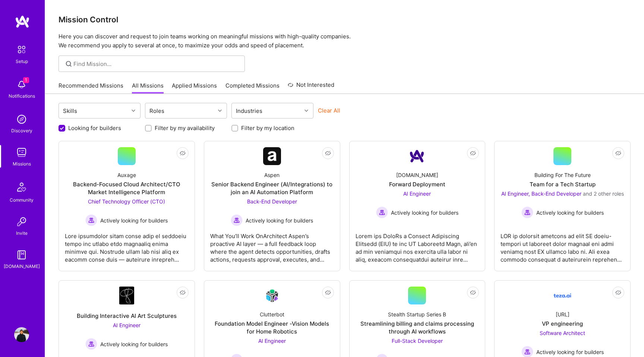
scroll to position [0, 0]
click at [238, 126] on div "Filter by my location" at bounding box center [272, 128] width 82 height 8
click at [234, 128] on input "Filter by my location" at bounding box center [235, 128] width 5 height 5
checkbox input "true"
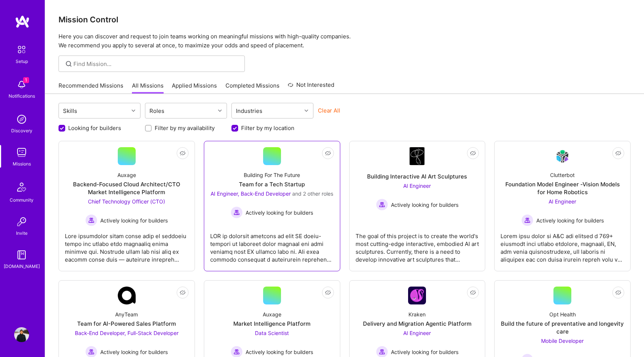
scroll to position [72, 0]
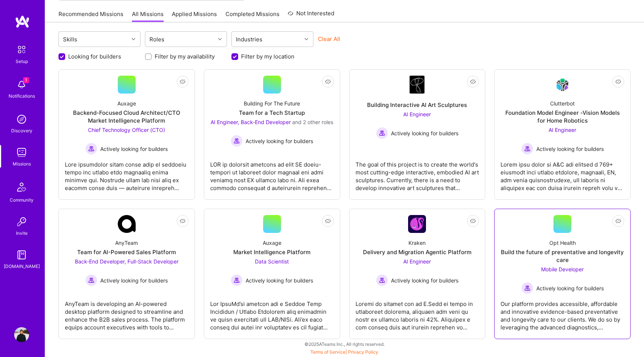
click at [572, 241] on div "Opt Health" at bounding box center [562, 243] width 26 height 8
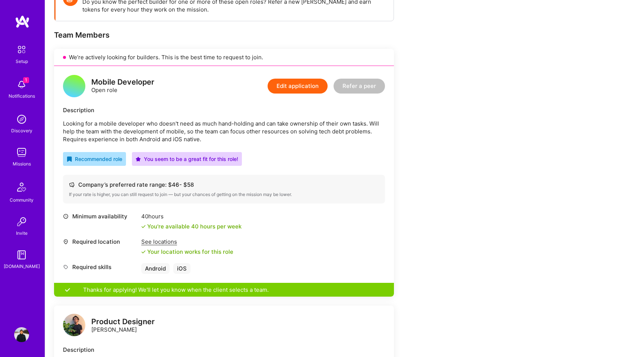
scroll to position [227, 0]
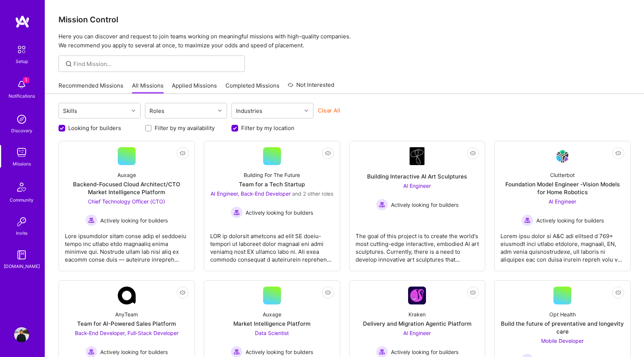
click at [235, 127] on input "Filter by my location" at bounding box center [235, 128] width 7 height 7
checkbox input "false"
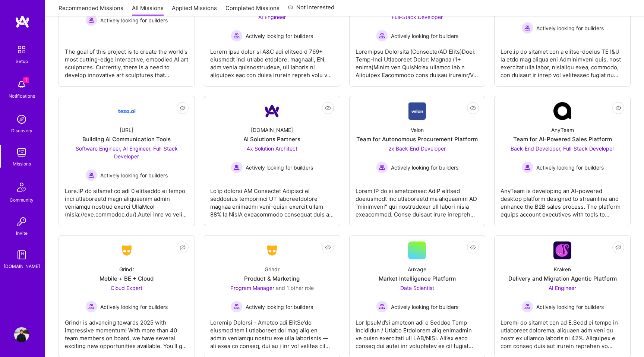
scroll to position [332, 0]
